Goal: Transaction & Acquisition: Subscribe to service/newsletter

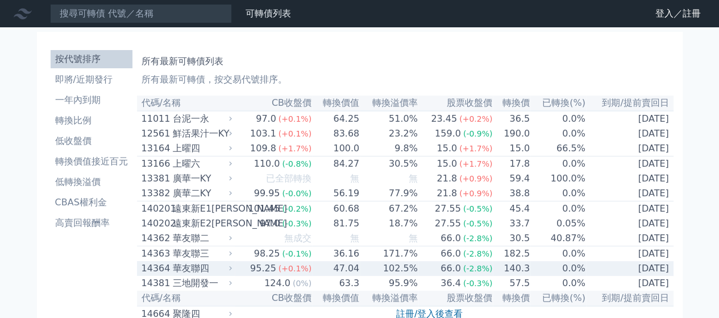
scroll to position [227, 0]
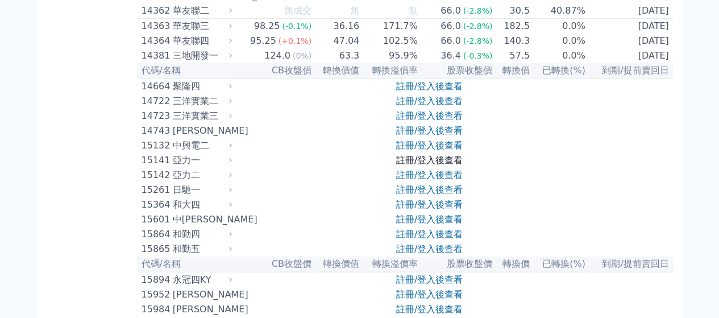
click at [443, 165] on link "註冊/登入後查看" at bounding box center [429, 160] width 66 height 11
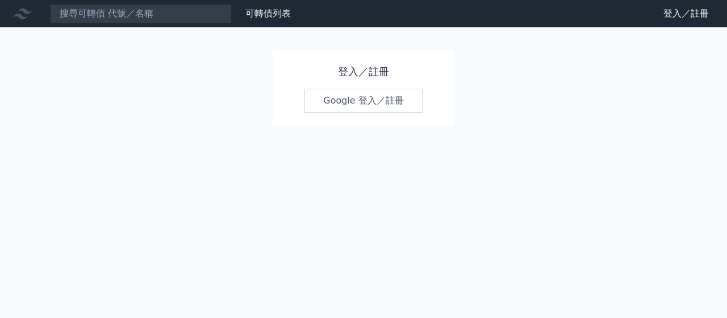
click at [376, 88] on div "登入／註冊 Google 登入／註冊" at bounding box center [364, 88] width 182 height 76
click at [378, 97] on link "Google 登入／註冊" at bounding box center [364, 101] width 118 height 24
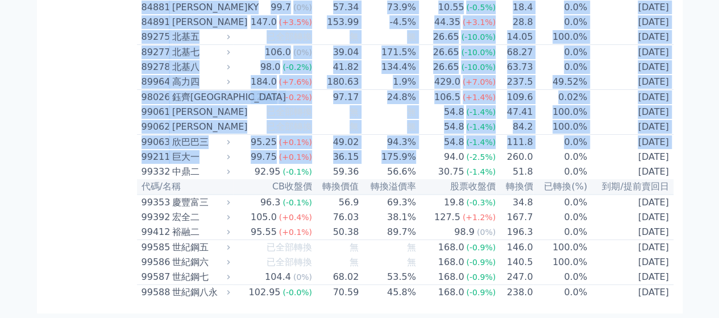
scroll to position [6826, 0]
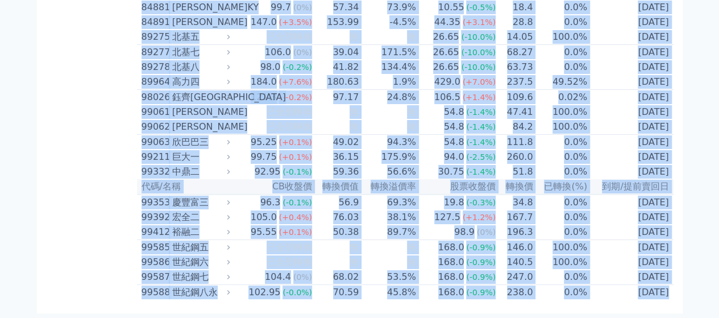
drag, startPoint x: 139, startPoint y: 102, endPoint x: 663, endPoint y: 297, distance: 559.1
copy table "lo/ip DOlor sita conse adipi eli sed(%) do/eiusm 24094 temp 85.6 (+6.6%) 34.32 …"
